Goal: Information Seeking & Learning: Learn about a topic

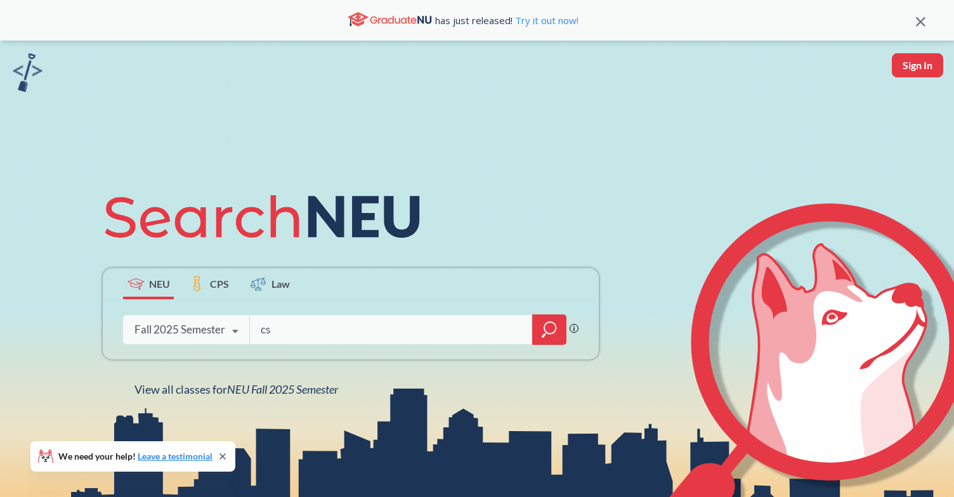
click at [227, 328] on icon at bounding box center [235, 332] width 24 height 36
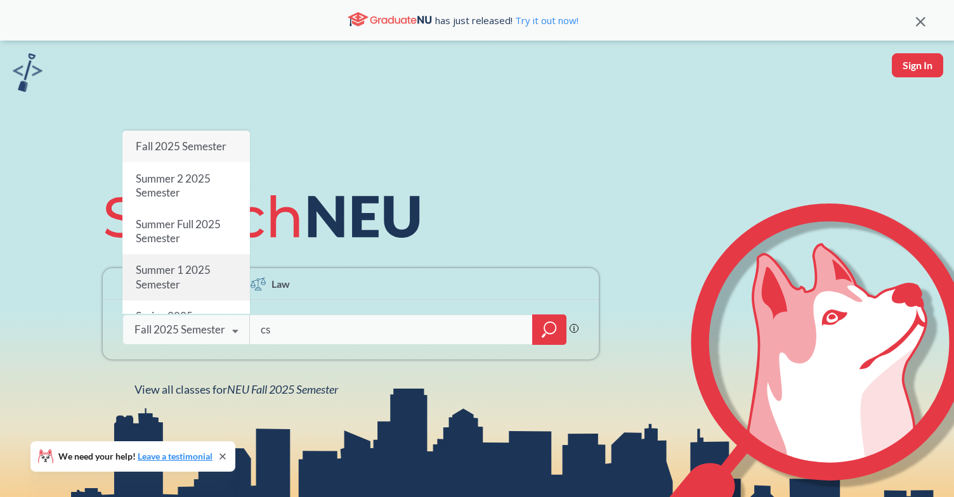
click at [206, 269] on span "Summer 1 2025 Semester" at bounding box center [173, 277] width 75 height 27
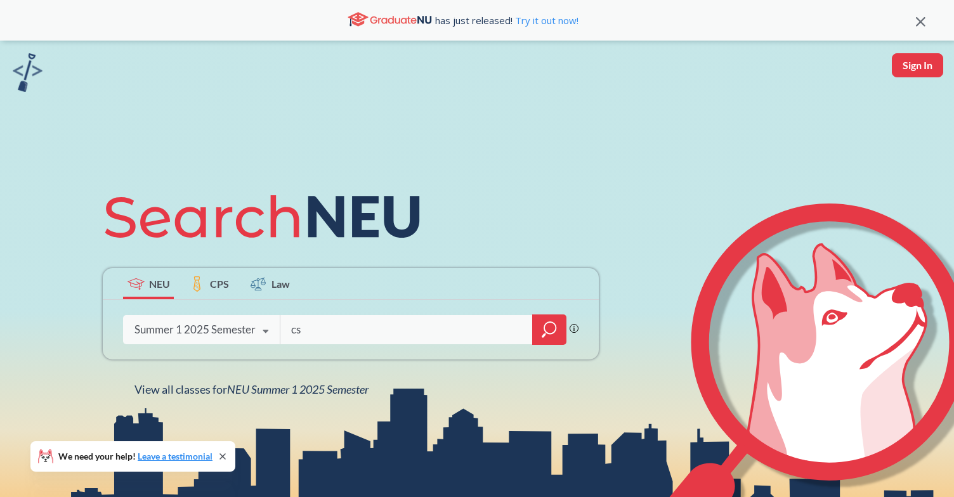
click at [326, 336] on input "cs" at bounding box center [406, 329] width 233 height 27
type input "cs 3100"
click at [550, 327] on icon "magnifying glass" at bounding box center [549, 330] width 15 height 18
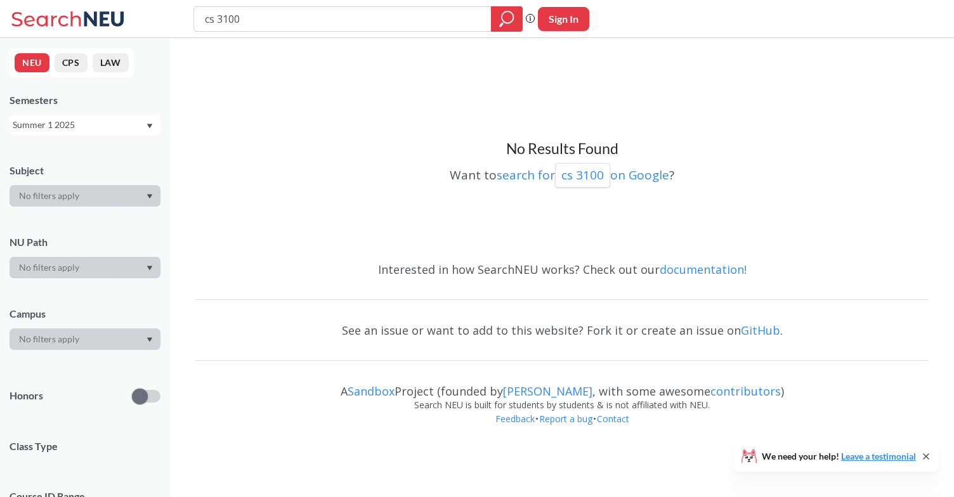
click at [227, 17] on input "cs 3100" at bounding box center [343, 19] width 278 height 22
type input "cs 3000"
click at [516, 11] on div at bounding box center [507, 18] width 32 height 25
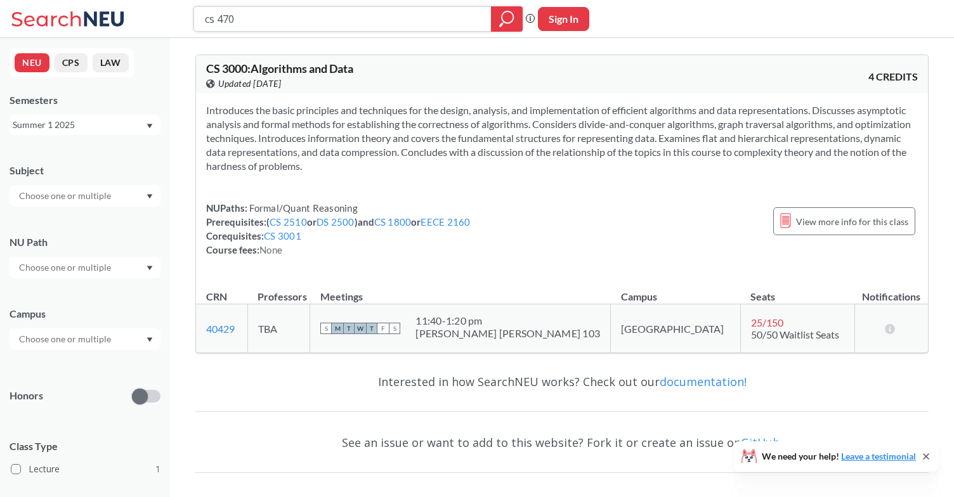
type input "cs 4700"
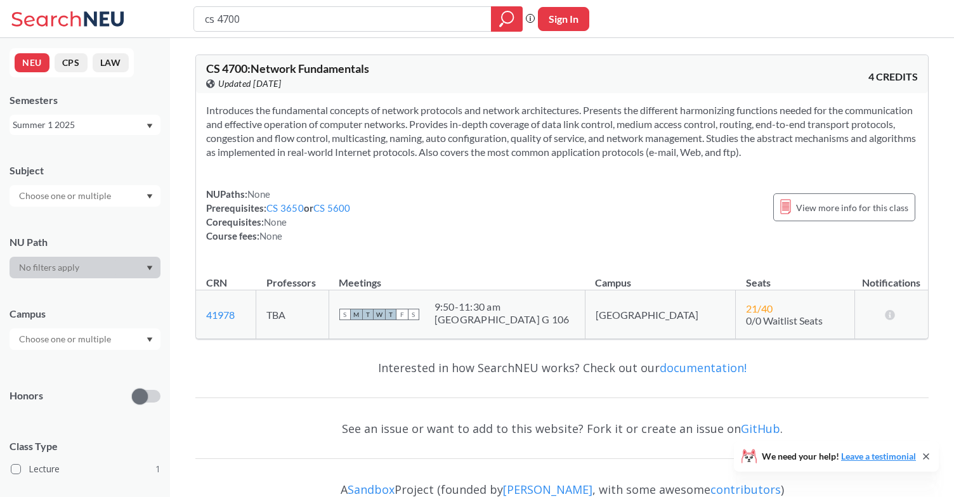
click at [533, 197] on div "NUPaths: None Prerequisites: CS 3650 or CS 5600 Corequisites: None Course fees:…" at bounding box center [561, 215] width 711 height 56
